Goal: Navigation & Orientation: Find specific page/section

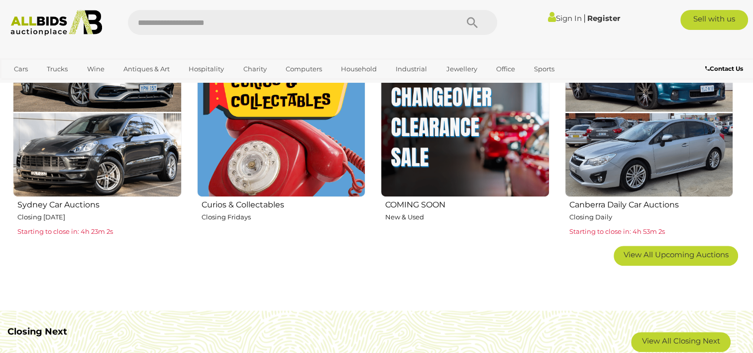
scroll to position [647, 0]
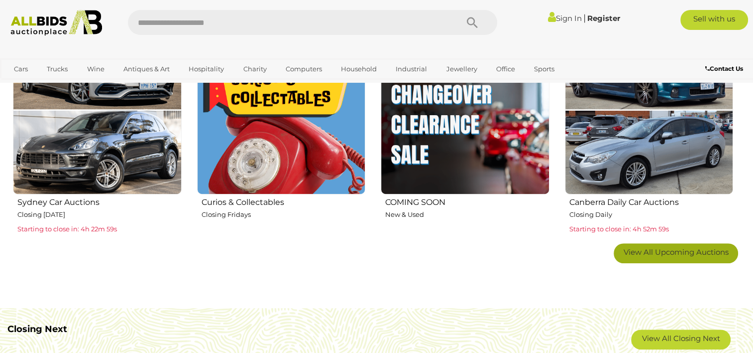
click at [660, 253] on span "View All Upcoming Auctions" at bounding box center [676, 251] width 105 height 9
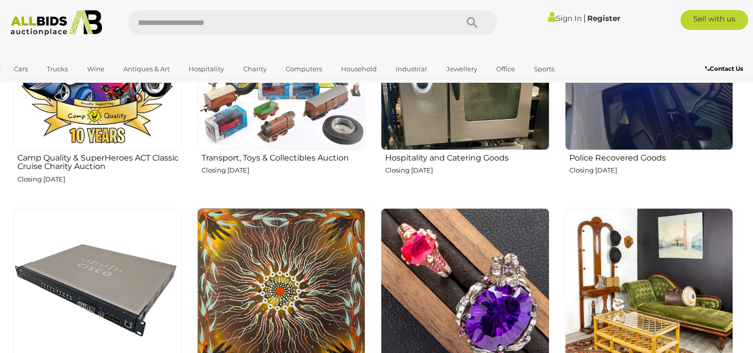
scroll to position [1145, 0]
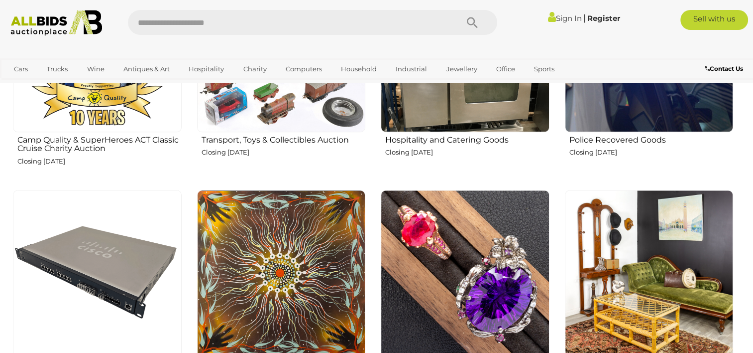
click at [637, 134] on h2 "Police Recovered Goods" at bounding box center [652, 138] width 164 height 11
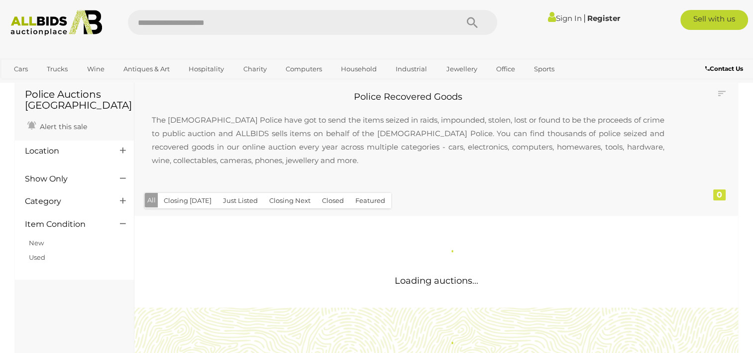
scroll to position [149, 0]
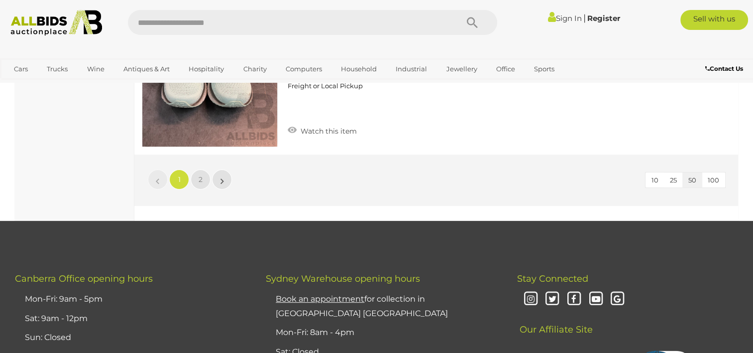
scroll to position [7817, 0]
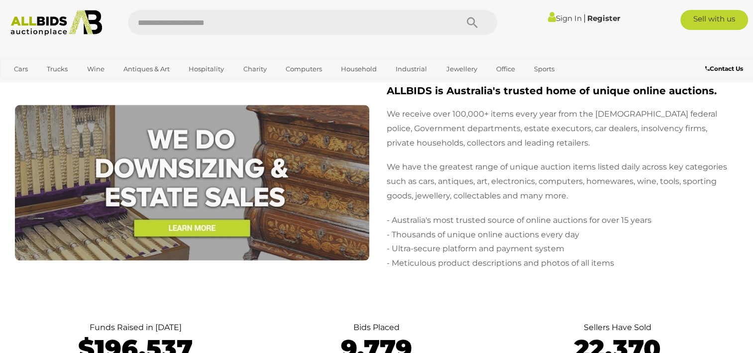
scroll to position [1968, 0]
